Goal: Information Seeking & Learning: Find specific fact

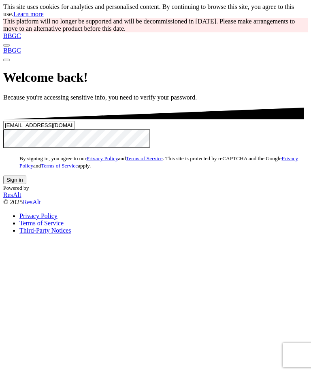
click at [26, 184] on button "Sign in" at bounding box center [14, 180] width 23 height 9
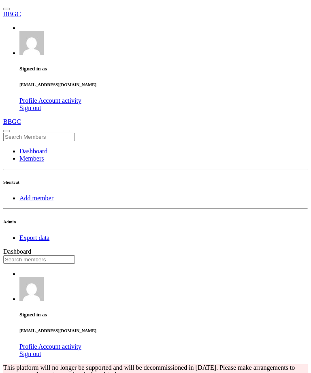
scroll to position [142, 168]
click at [75, 255] on input "text" at bounding box center [39, 259] width 72 height 9
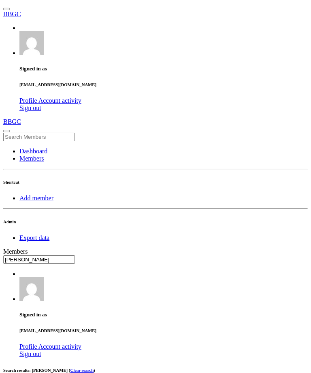
type input "[PERSON_NAME]"
click at [75, 255] on input "text" at bounding box center [39, 259] width 72 height 9
type input "[PERSON_NAME]"
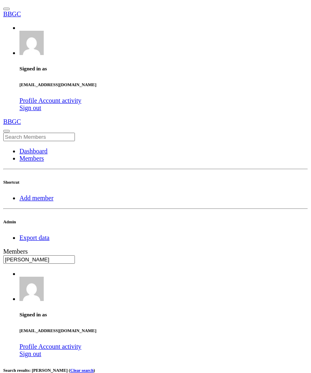
click at [75, 255] on input "text" at bounding box center [39, 259] width 72 height 9
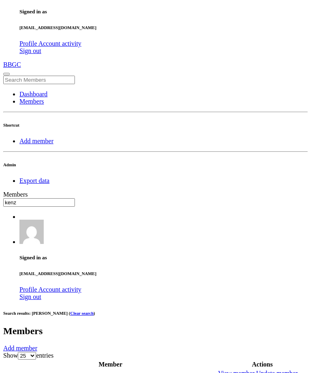
scroll to position [58, 0]
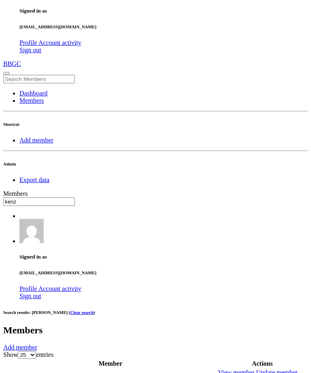
type input "kenz"
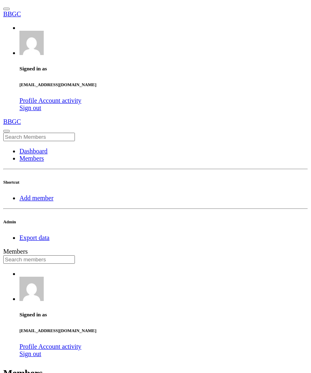
click at [75, 255] on input "text" at bounding box center [39, 259] width 72 height 9
type input "[PERSON_NAME]"
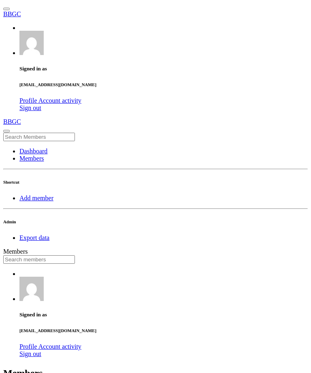
click at [75, 255] on input "text" at bounding box center [39, 259] width 72 height 9
type input "mia ve"
click at [75, 255] on input "text" at bounding box center [39, 259] width 72 height 9
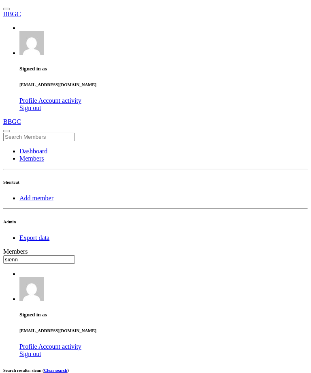
type input "sienn"
click at [75, 255] on input "text" at bounding box center [39, 259] width 72 height 9
type input "lexi"
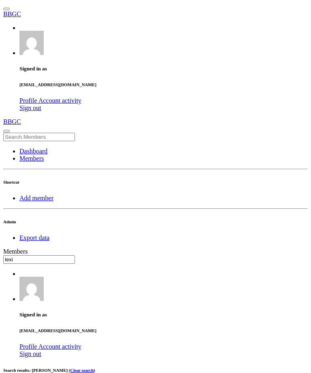
click at [75, 255] on input "text" at bounding box center [39, 259] width 72 height 9
type input "c"
type input "[PERSON_NAME]"
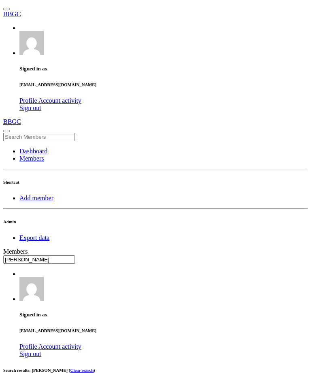
click at [75, 255] on input "text" at bounding box center [39, 259] width 72 height 9
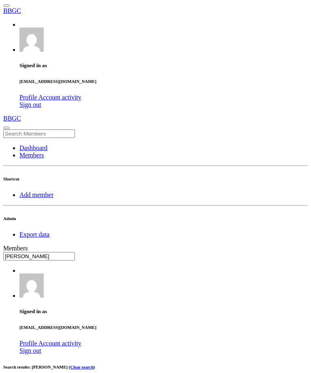
scroll to position [53, 0]
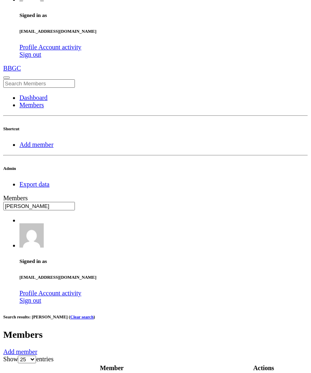
type input "[PERSON_NAME]"
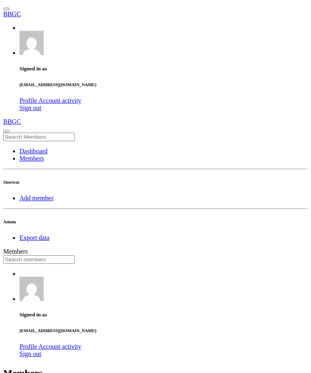
click at [75, 255] on input "text" at bounding box center [39, 259] width 72 height 9
type input "harley"
click at [75, 255] on input "text" at bounding box center [39, 259] width 72 height 9
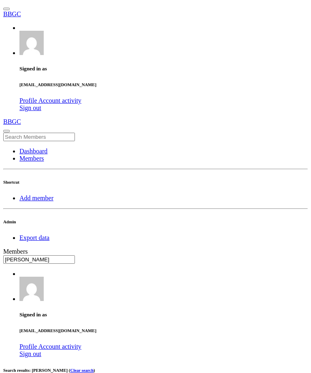
type input "[PERSON_NAME]"
click at [75, 255] on input "text" at bounding box center [39, 259] width 72 height 9
type input "jaide"
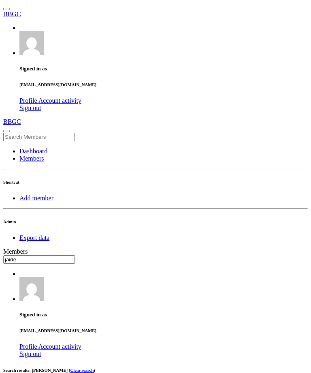
click at [75, 255] on input "text" at bounding box center [39, 259] width 72 height 9
type input "tob"
